Goal: Information Seeking & Learning: Learn about a topic

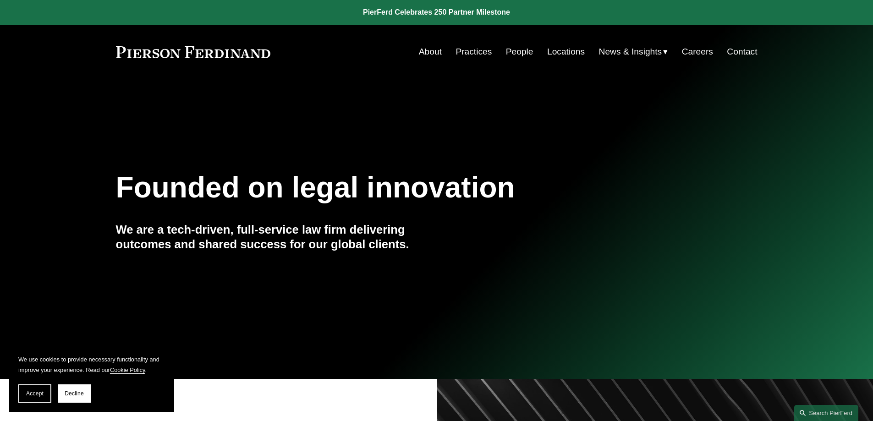
click at [513, 49] on link "People" at bounding box center [519, 51] width 27 height 17
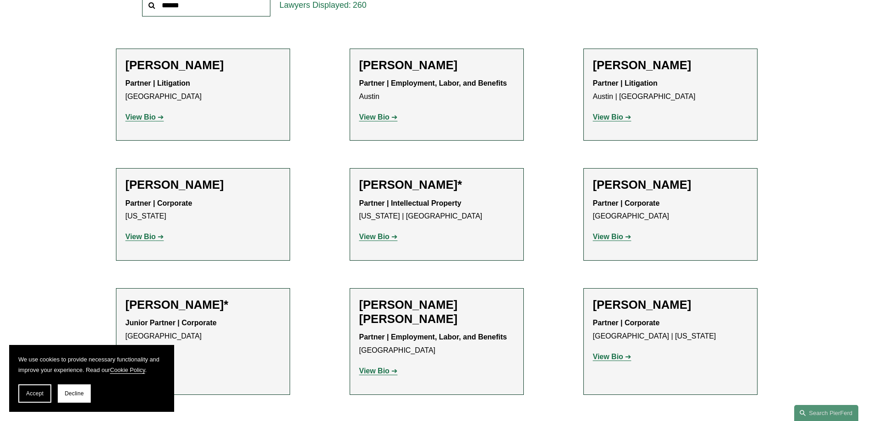
scroll to position [6570, 0]
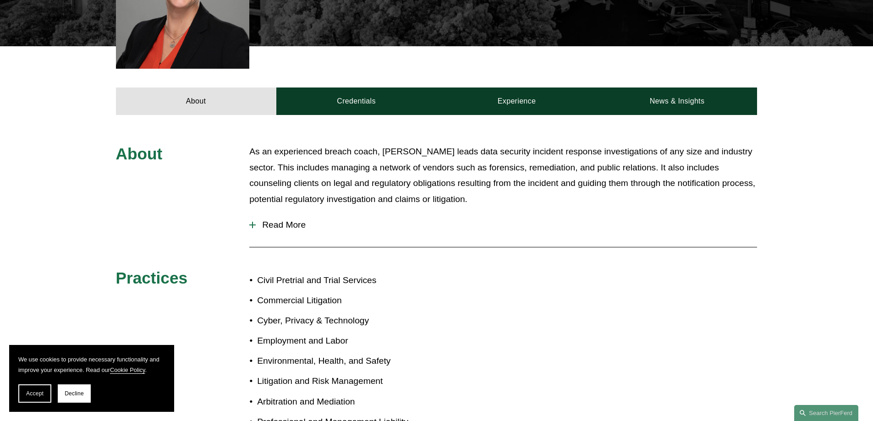
scroll to position [344, 0]
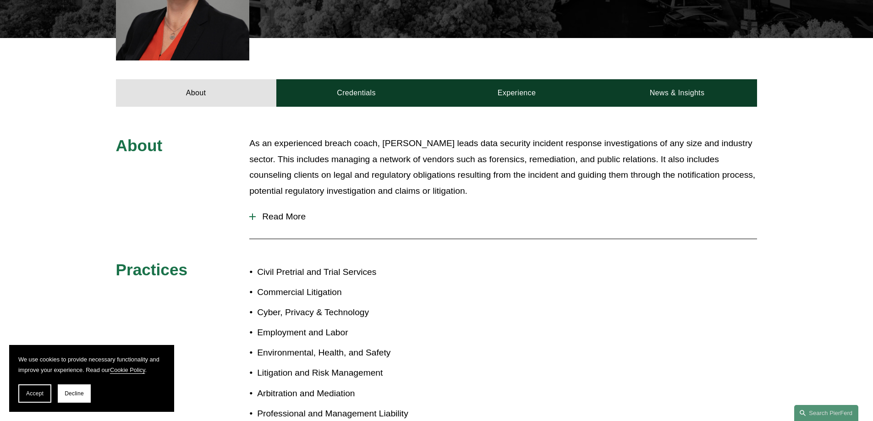
click at [263, 212] on span "Read More" at bounding box center [506, 217] width 501 height 10
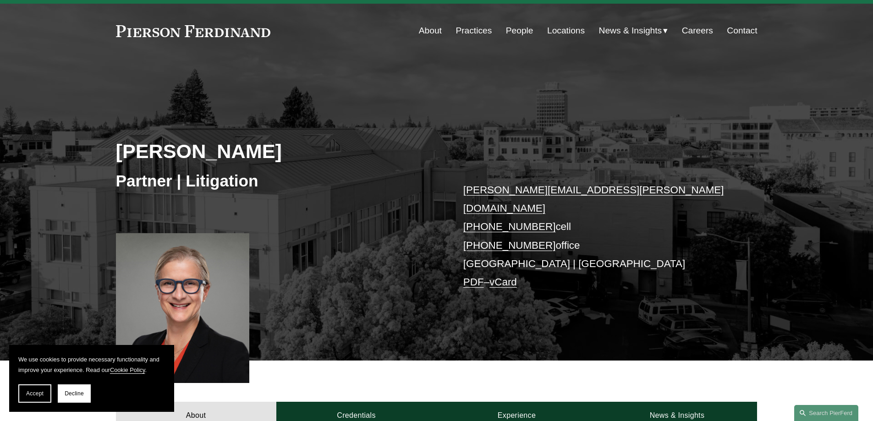
scroll to position [23, 0]
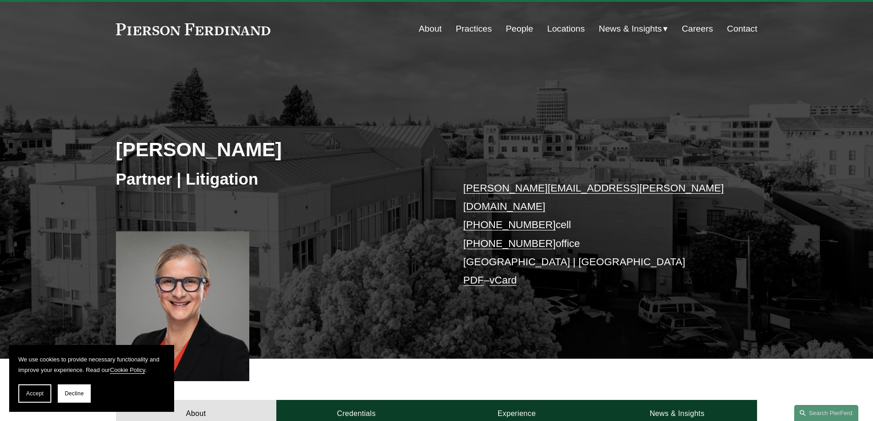
click at [298, 153] on h2 "[PERSON_NAME]" at bounding box center [276, 149] width 321 height 24
drag, startPoint x: 297, startPoint y: 152, endPoint x: 111, endPoint y: 143, distance: 185.7
click at [111, 143] on div "Simone McCormick Partner | Litigation simone.mccormick@pierferd.com +1.415.318.…" at bounding box center [436, 220] width 873 height 276
copy h2 "[PERSON_NAME]"
drag, startPoint x: 282, startPoint y: 24, endPoint x: 183, endPoint y: 30, distance: 99.2
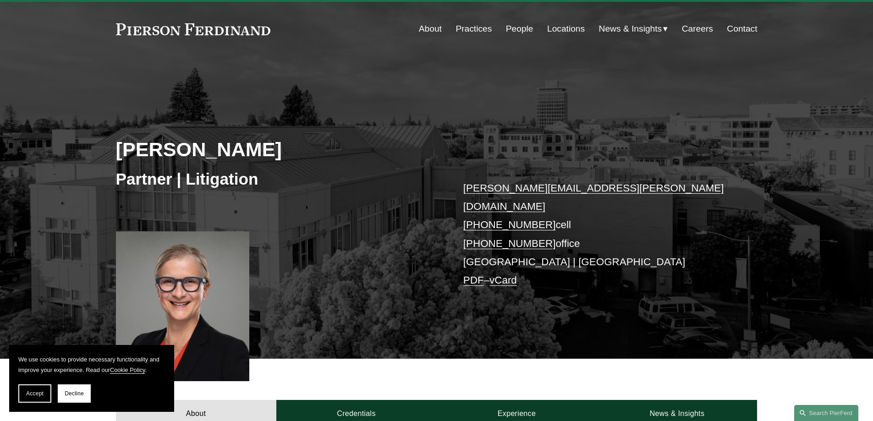
click at [183, 30] on div "About Practices People Locations News & Insights News" at bounding box center [436, 28] width 641 height 17
